Goal: Navigation & Orientation: Find specific page/section

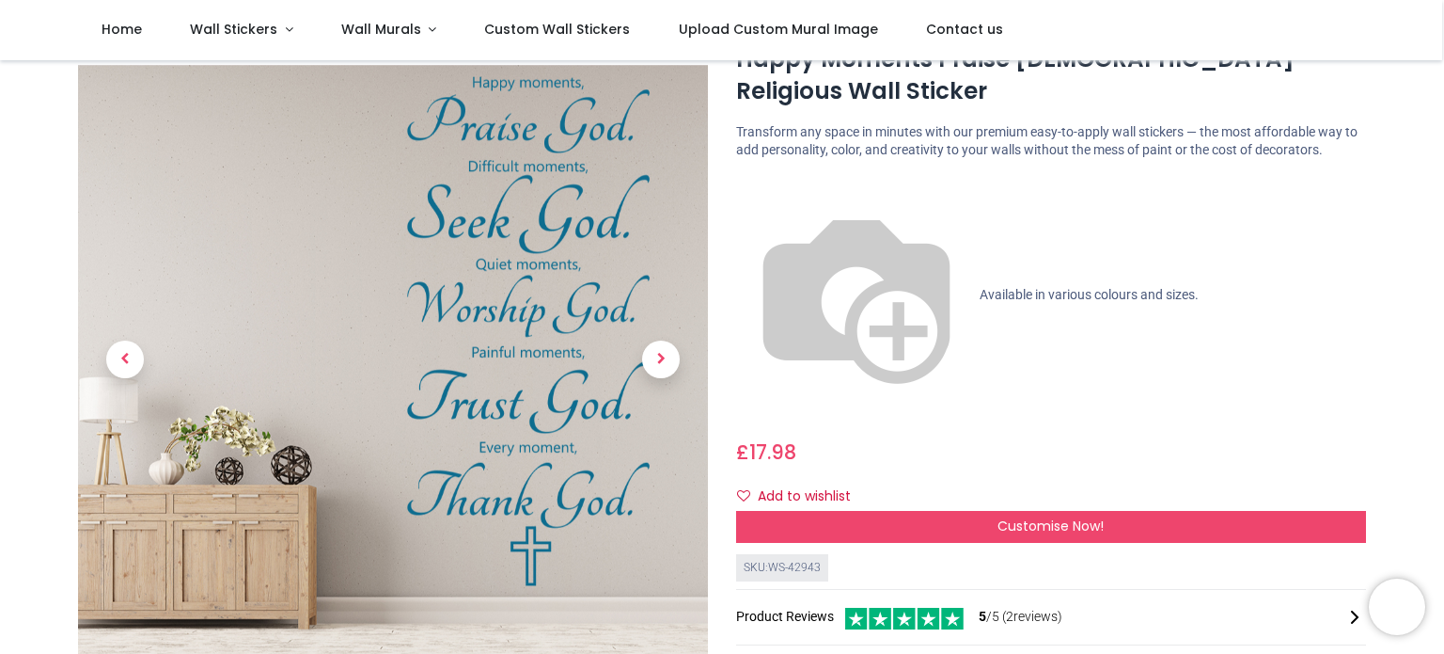
scroll to position [83, 0]
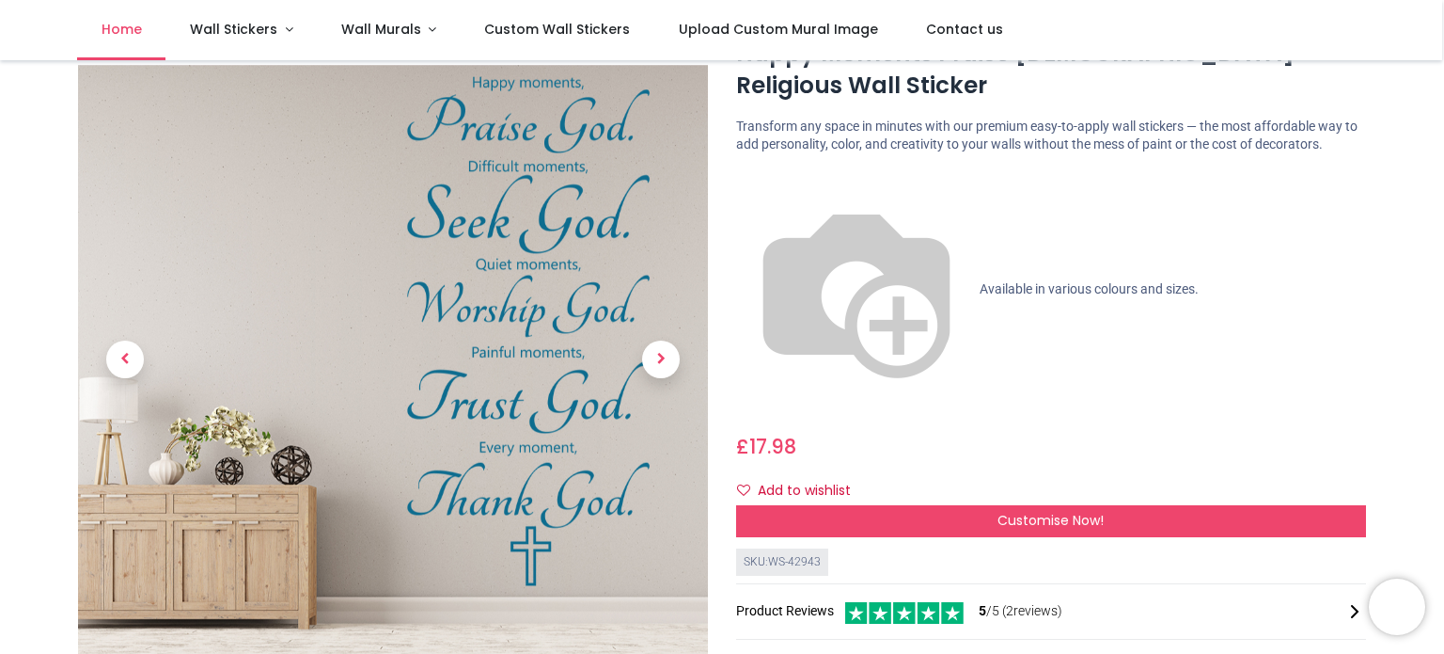
click at [135, 30] on span "Home" at bounding box center [122, 29] width 40 height 19
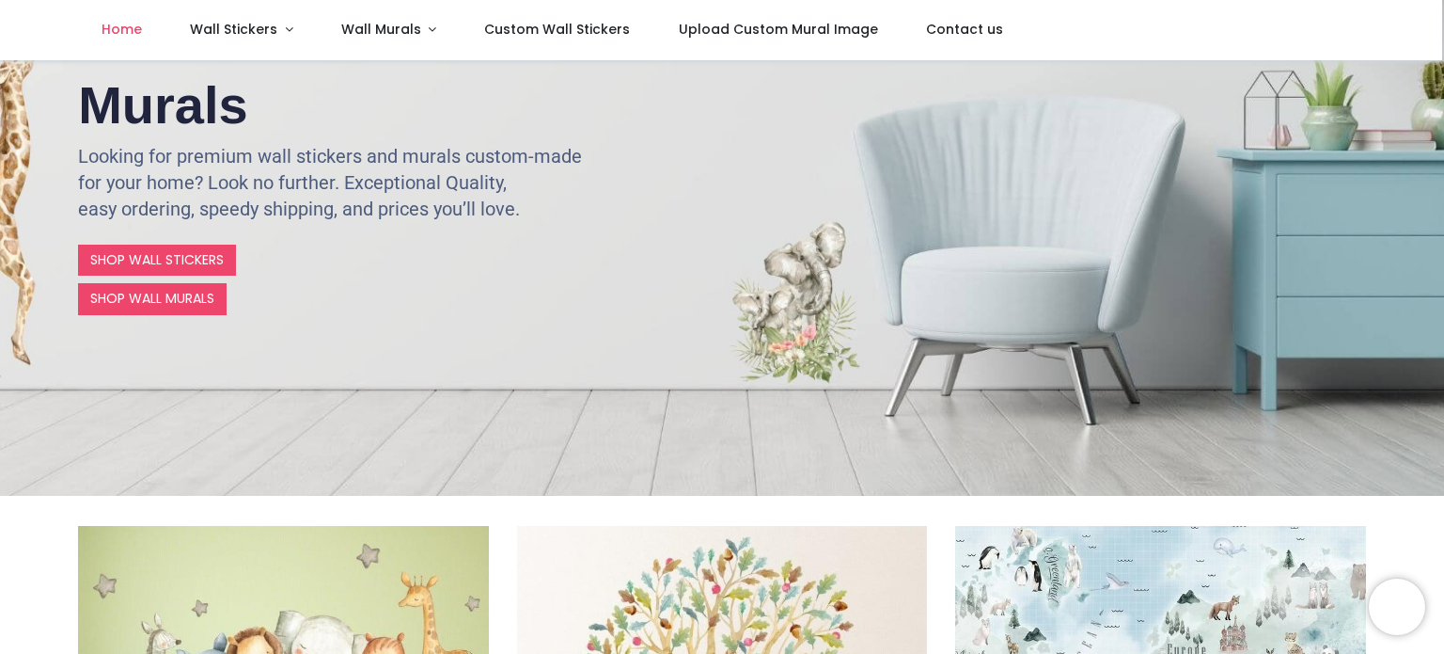
scroll to position [286, 0]
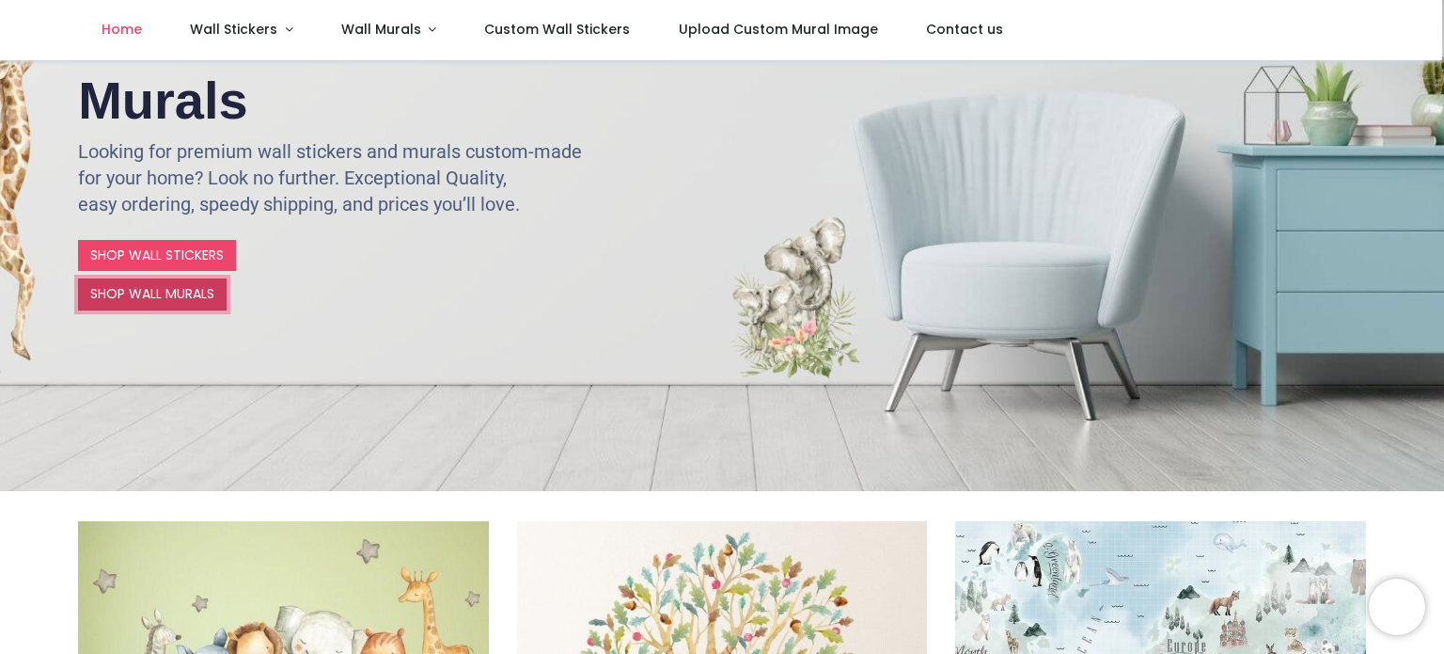
click at [177, 298] on link "SHOP WALL MURALS" at bounding box center [152, 294] width 149 height 32
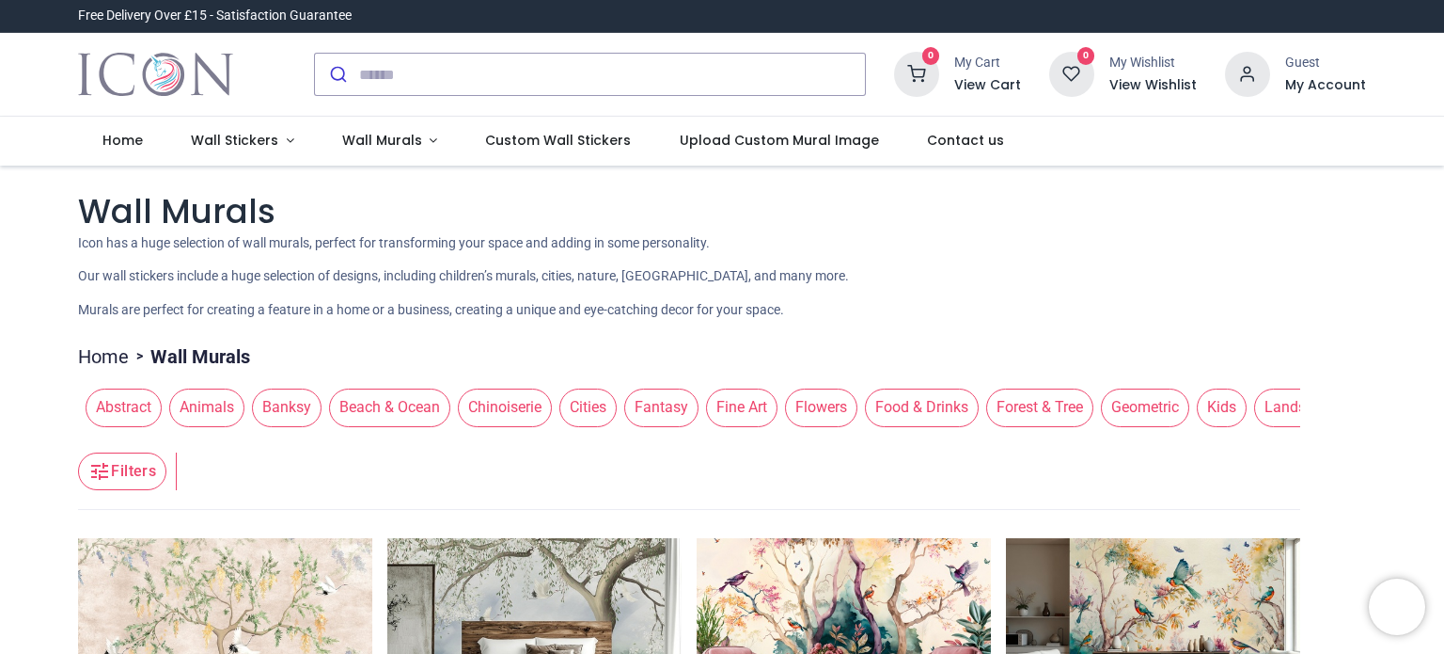
drag, startPoint x: 673, startPoint y: 439, endPoint x: 715, endPoint y: 439, distance: 41.4
click at [715, 439] on header "Filters Filters" at bounding box center [689, 471] width 1222 height 75
click at [862, 437] on header "Filters Filters" at bounding box center [689, 471] width 1222 height 75
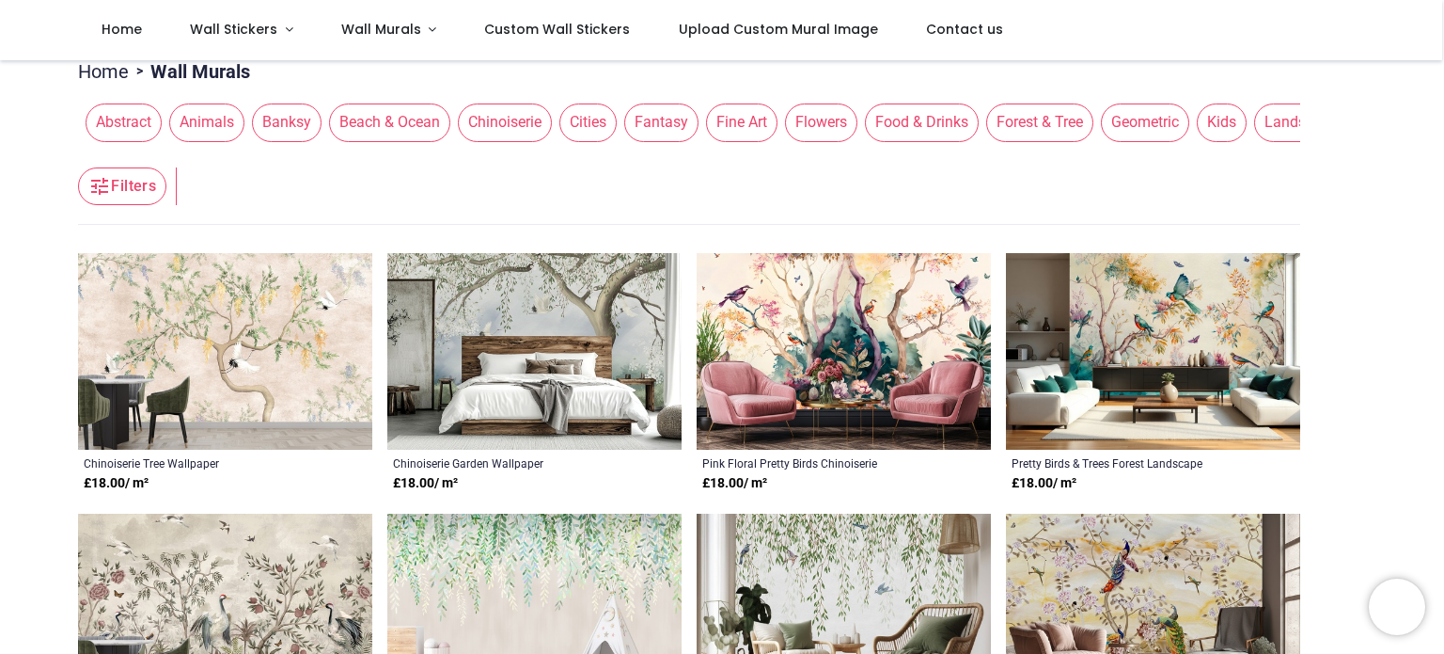
scroll to position [185, 0]
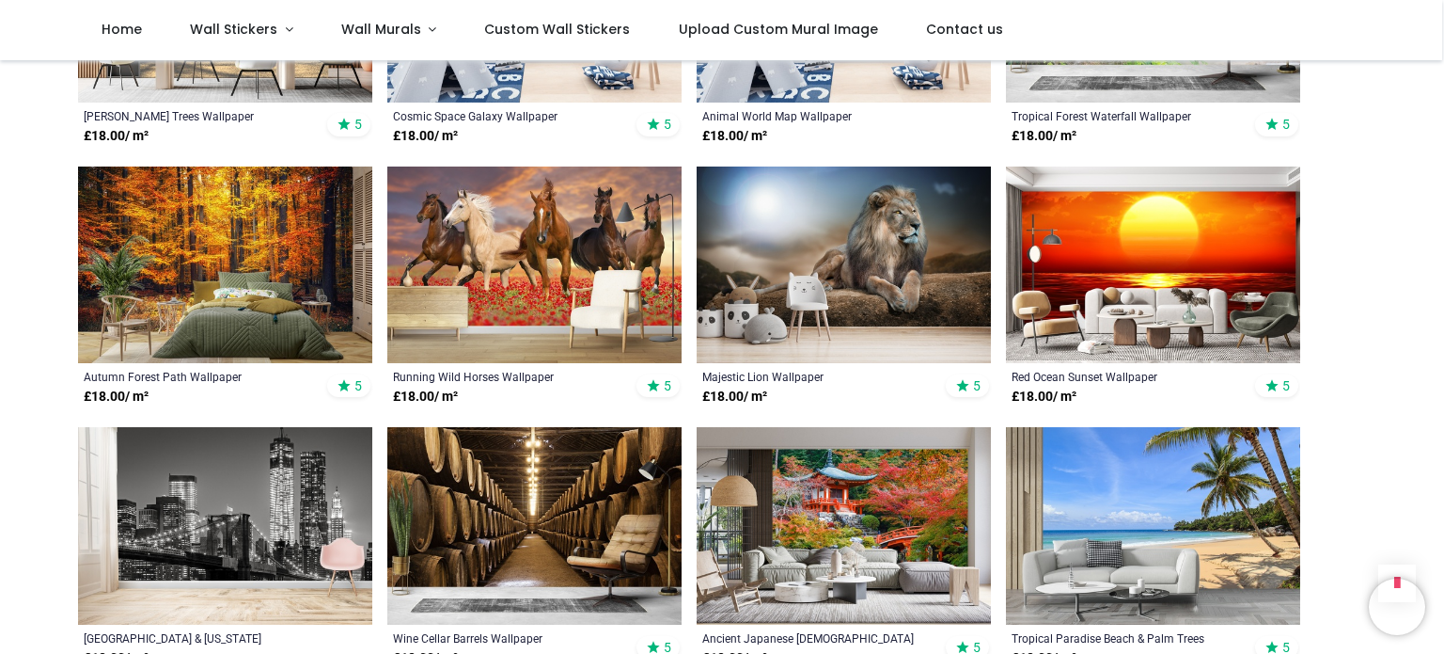
scroll to position [3574, 0]
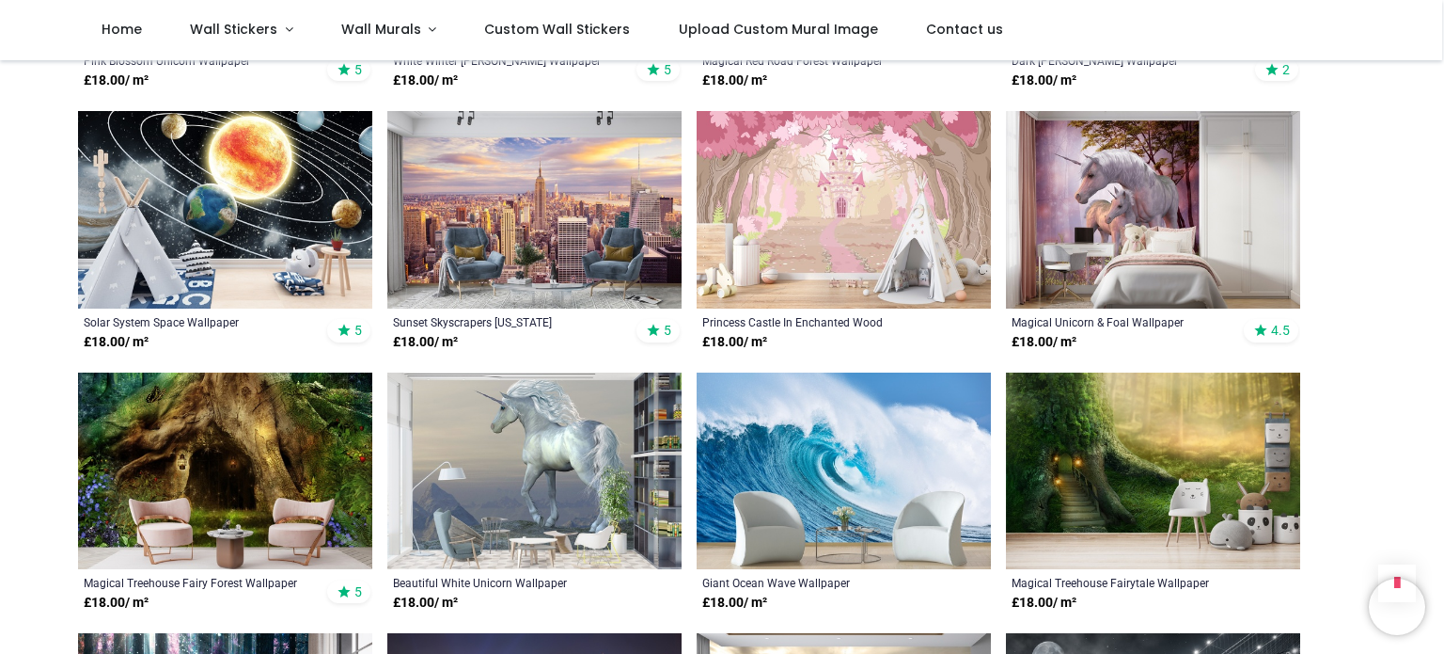
scroll to position [726, 0]
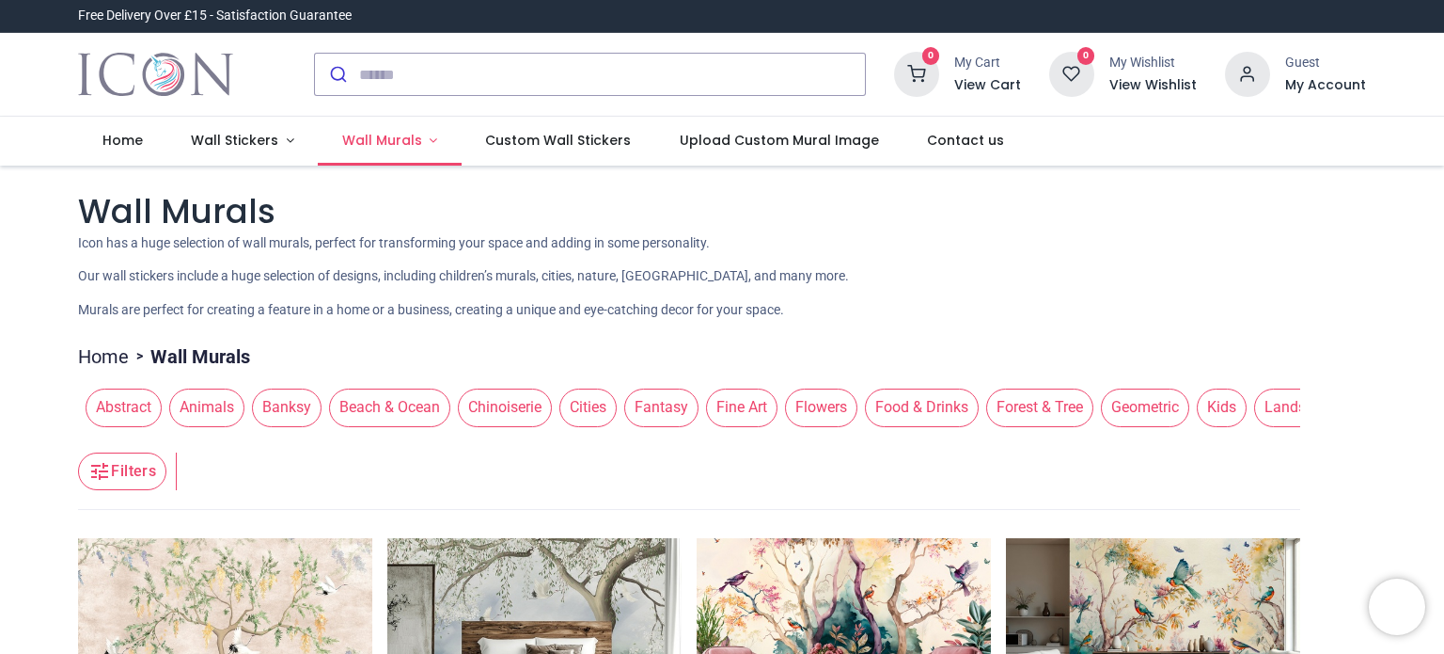
click at [425, 139] on link "Wall Murals" at bounding box center [390, 141] width 144 height 49
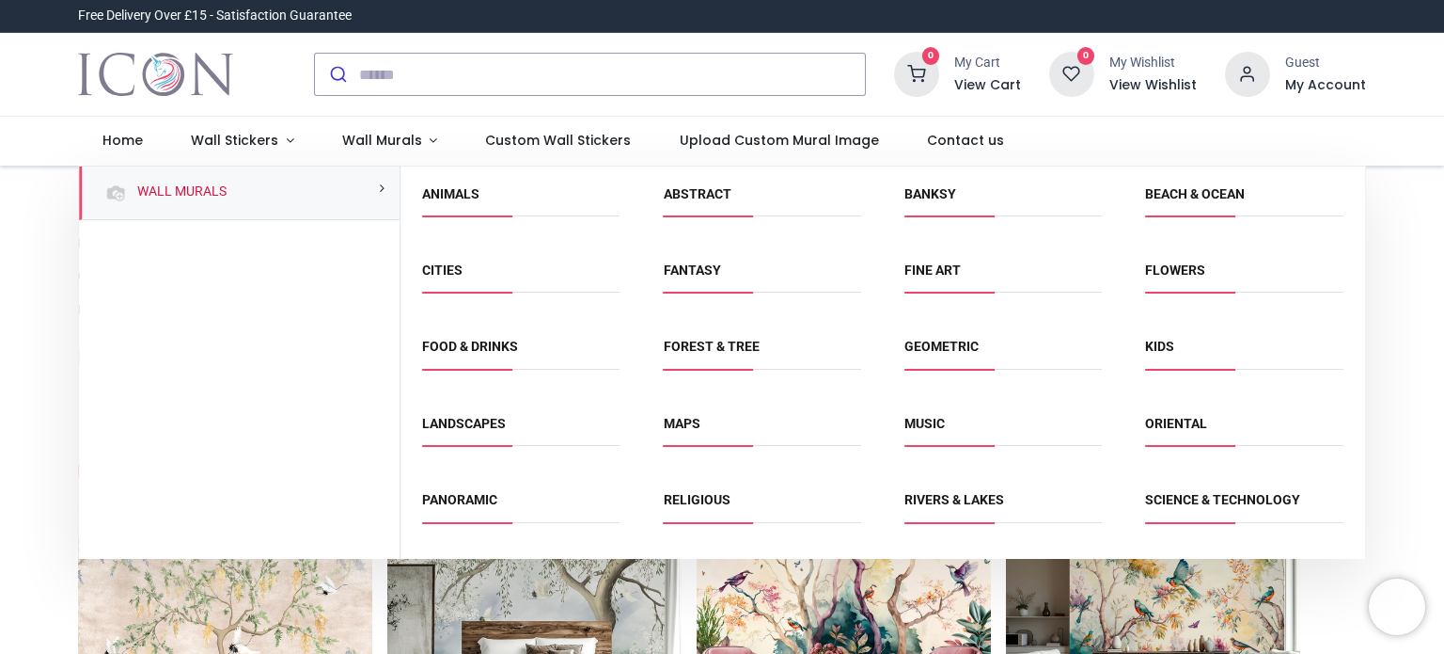
click at [701, 487] on li "Religious" at bounding box center [762, 508] width 213 height 42
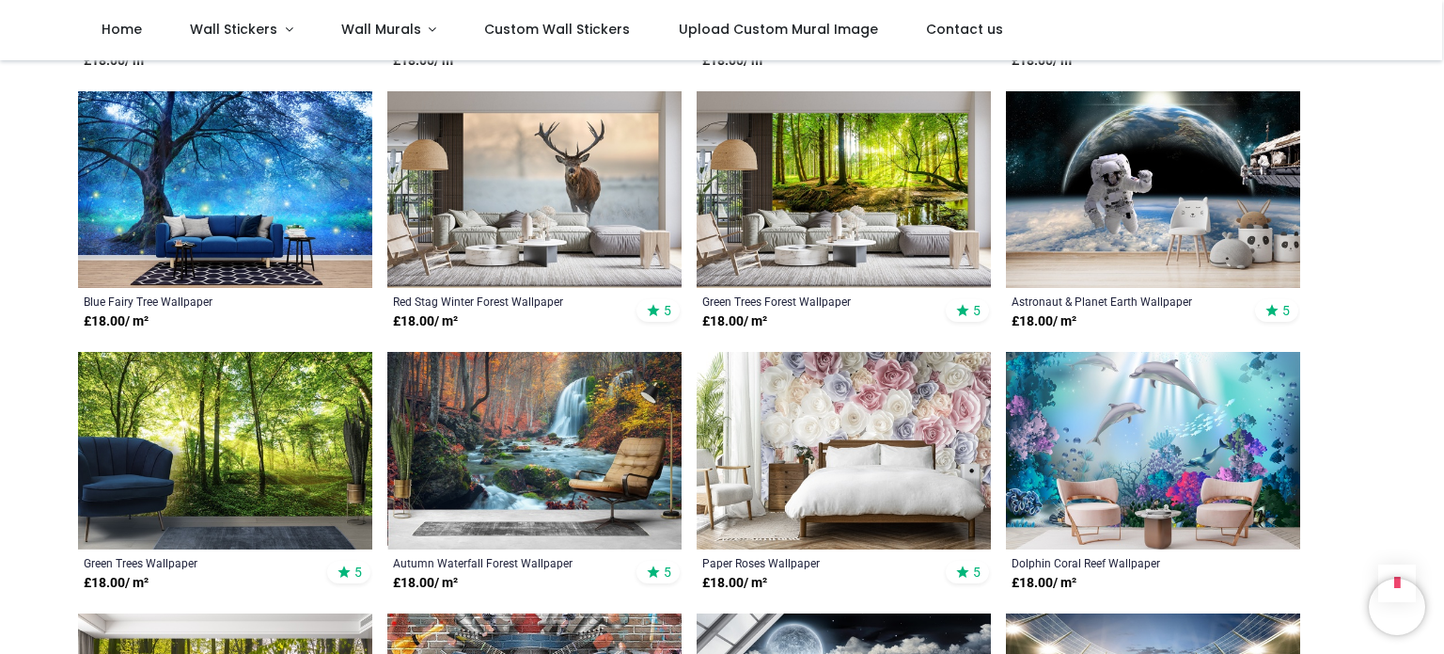
scroll to position [1142, 0]
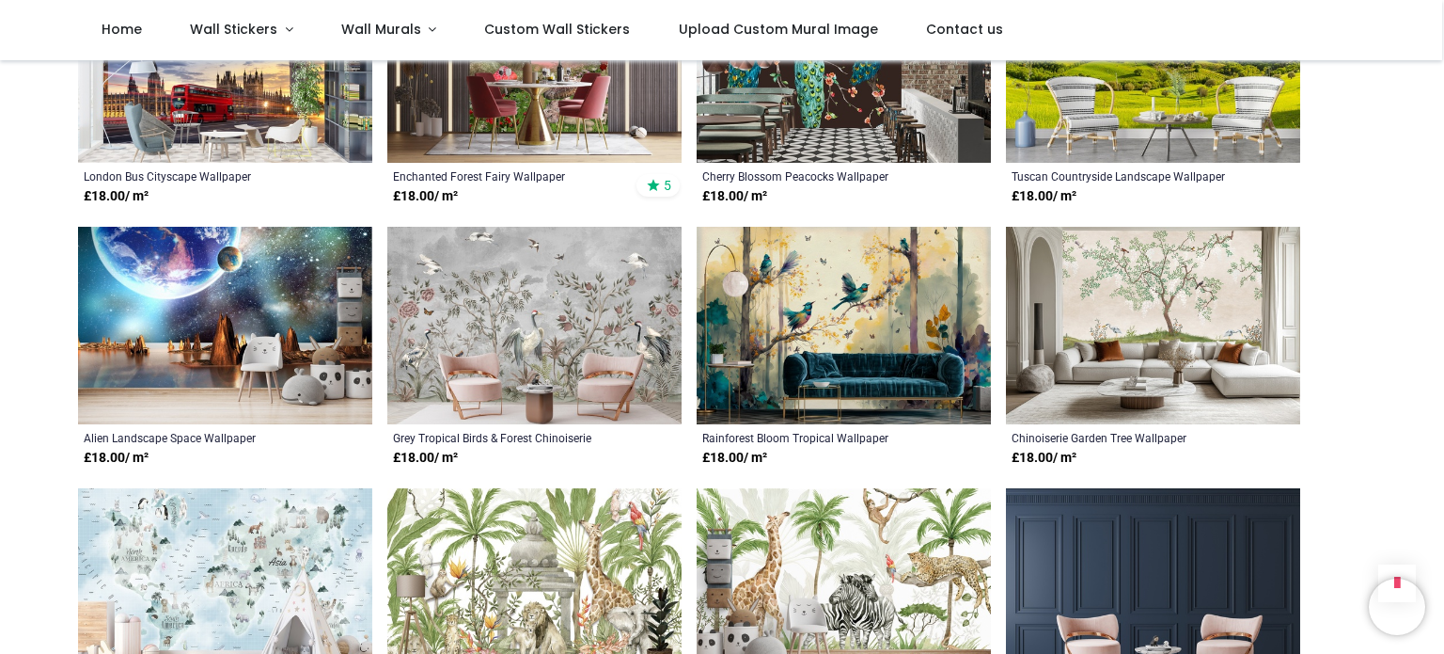
scroll to position [4648, 0]
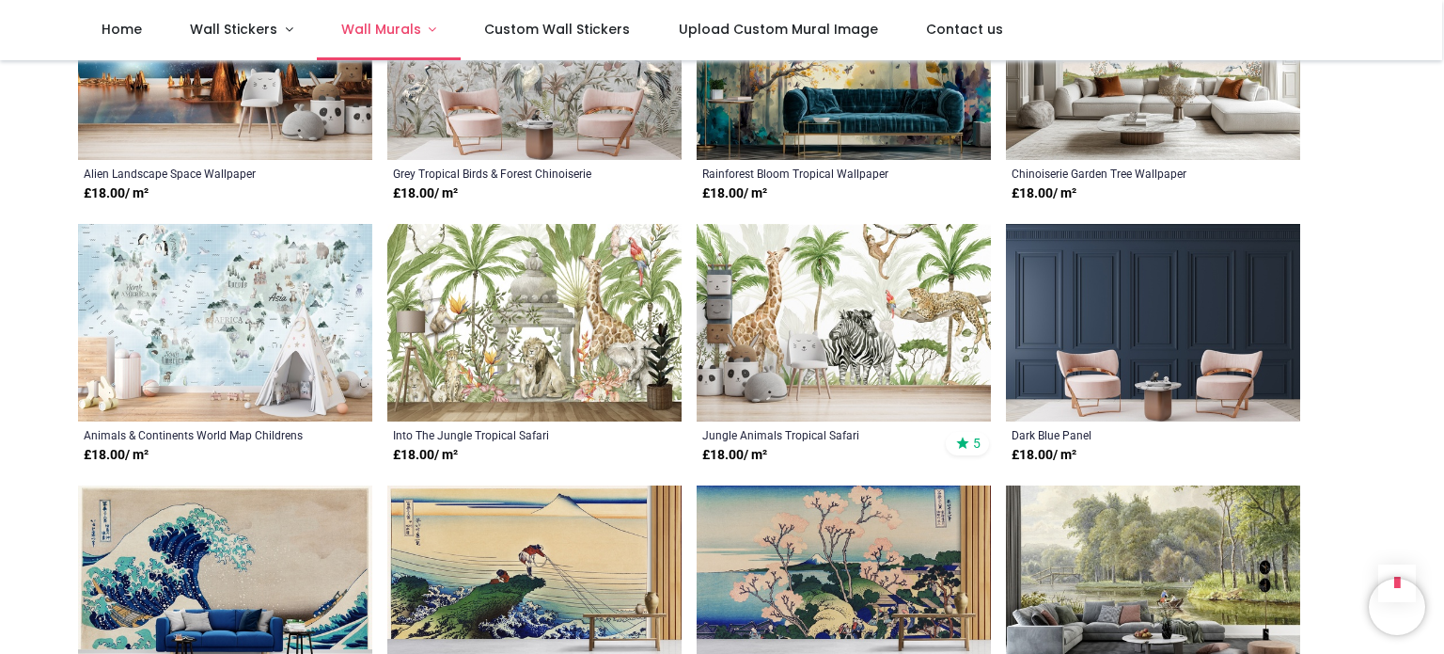
click at [423, 25] on link "Wall Murals" at bounding box center [389, 30] width 144 height 60
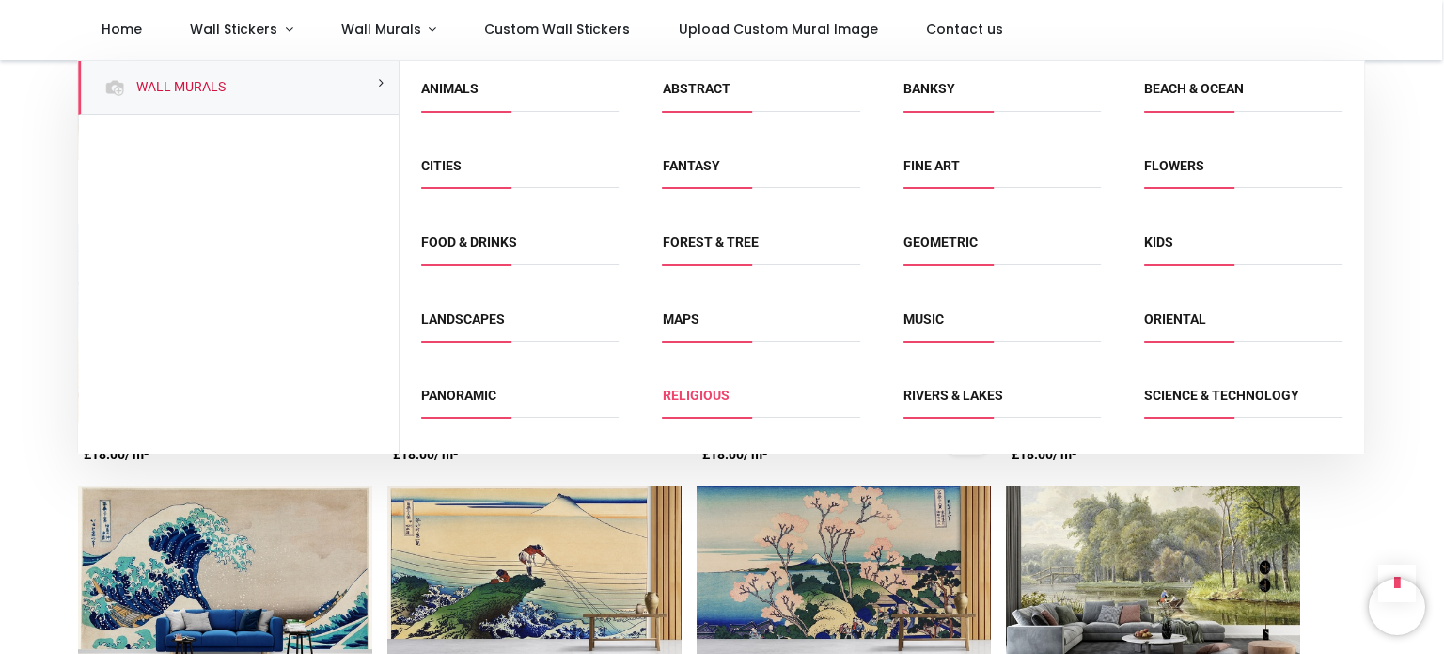
click at [700, 392] on link "Religious" at bounding box center [696, 394] width 67 height 15
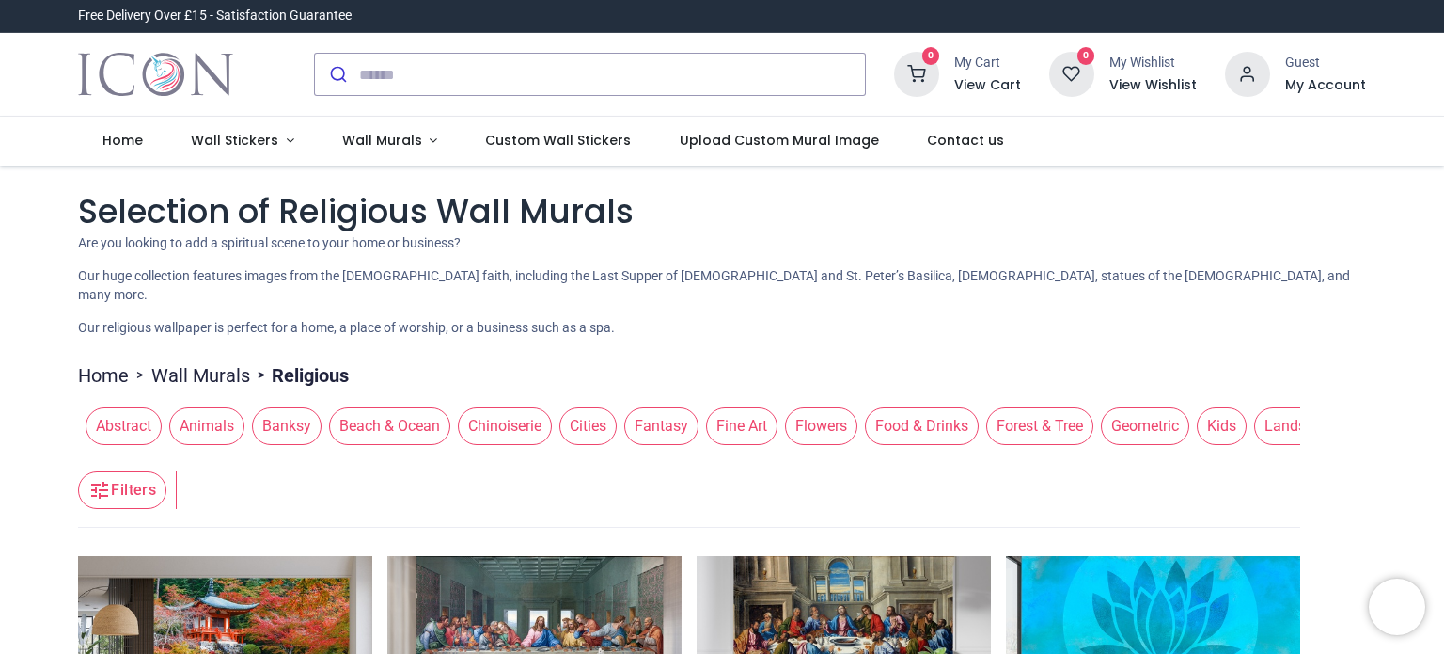
click at [1442, 118] on div "Login • Register Home Wall Stickers" at bounding box center [722, 327] width 1444 height 654
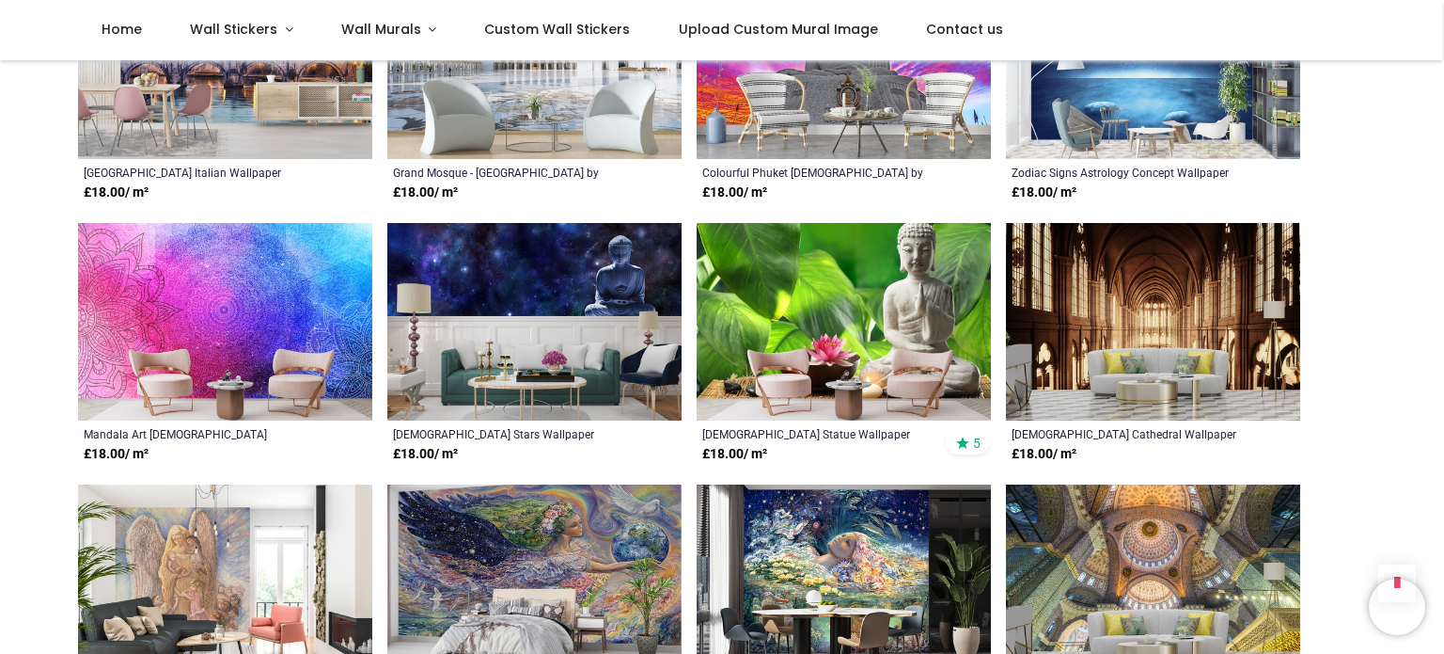
scroll to position [833, 0]
